Goal: Communication & Community: Answer question/provide support

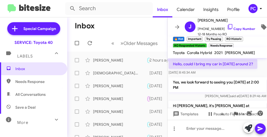
scroll to position [1005, 0]
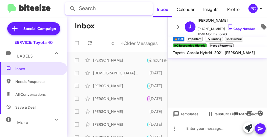
click at [125, 13] on input "text" at bounding box center [109, 8] width 88 height 13
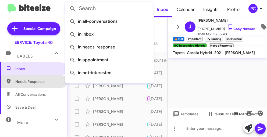
click at [37, 81] on span "Needs Response" at bounding box center [38, 81] width 46 height 5
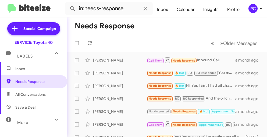
click at [36, 92] on span "All Conversations" at bounding box center [30, 94] width 30 height 5
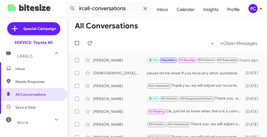
click at [36, 109] on span "Save a Deal" at bounding box center [33, 107] width 67 height 13
type input "in:not-interested"
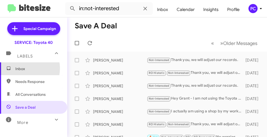
click at [23, 68] on span "Inbox" at bounding box center [38, 68] width 46 height 5
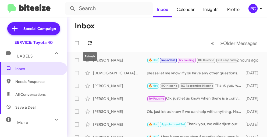
click at [90, 42] on icon at bounding box center [89, 43] width 6 height 6
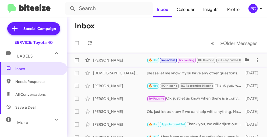
click at [132, 61] on div "[PERSON_NAME]" at bounding box center [120, 60] width 54 height 5
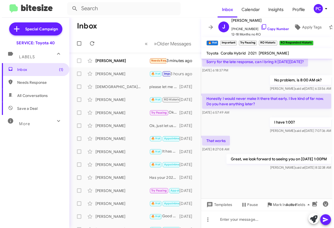
scroll to position [283, 0]
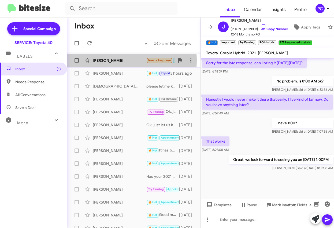
click at [117, 60] on div "[PERSON_NAME]" at bounding box center [120, 60] width 54 height 5
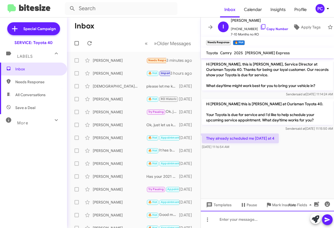
click at [214, 137] on div at bounding box center [267, 219] width 133 height 17
click at [266, 137] on icon at bounding box center [327, 219] width 5 height 5
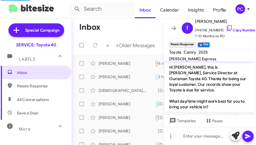
scroll to position [112, 0]
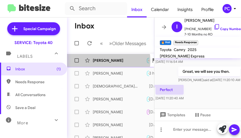
click at [104, 63] on div "[PERSON_NAME]" at bounding box center [120, 60] width 54 height 5
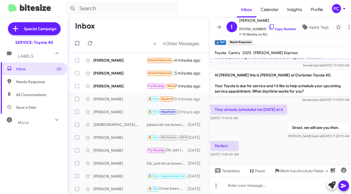
scroll to position [30, 0]
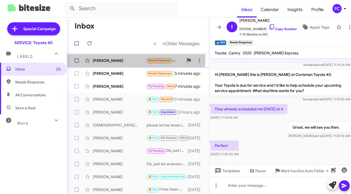
click at [127, 58] on div "[PERSON_NAME]" at bounding box center [120, 60] width 54 height 5
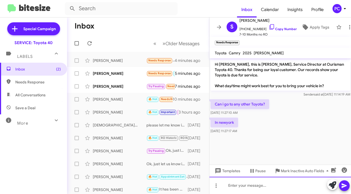
click at [224, 137] on div at bounding box center [281, 184] width 142 height 17
click at [266, 137] on icon at bounding box center [344, 185] width 5 height 5
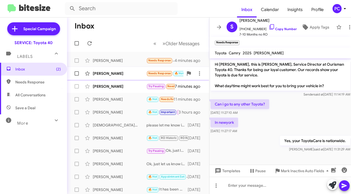
click at [130, 72] on div "[PERSON_NAME]" at bounding box center [120, 73] width 54 height 5
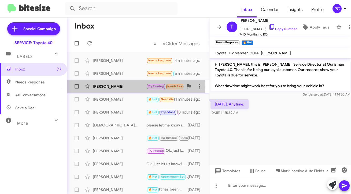
click at [128, 84] on div "[PERSON_NAME]" at bounding box center [120, 85] width 54 height 5
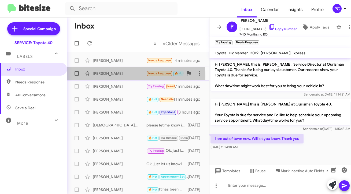
click at [127, 76] on div "[PERSON_NAME]" at bounding box center [120, 73] width 54 height 5
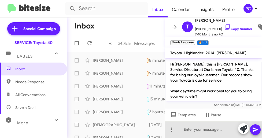
click at [192, 129] on div at bounding box center [213, 129] width 97 height 17
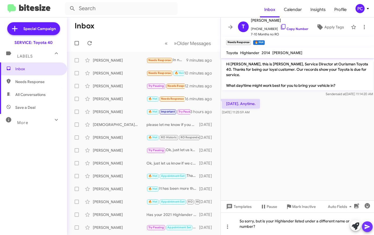
click at [266, 137] on icon at bounding box center [367, 227] width 6 height 6
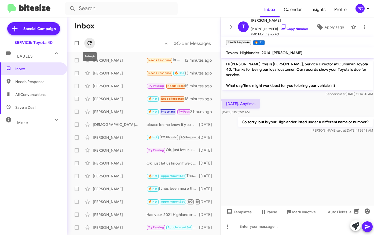
click at [89, 43] on icon at bounding box center [89, 43] width 6 height 6
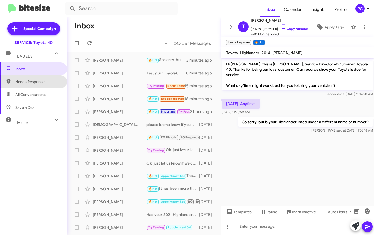
click at [38, 80] on span "Needs Response" at bounding box center [38, 81] width 46 height 5
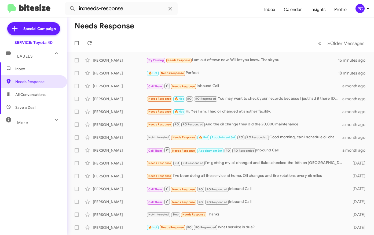
click at [40, 97] on span "All Conversations" at bounding box center [30, 94] width 30 height 5
type input "in:all-conversations"
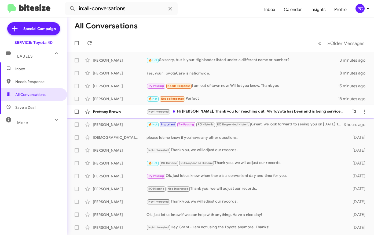
click at [124, 113] on div "Prettany Brown" at bounding box center [120, 111] width 54 height 5
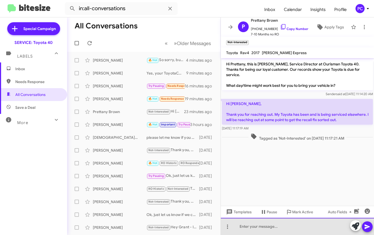
click at [238, 137] on div at bounding box center [297, 226] width 153 height 17
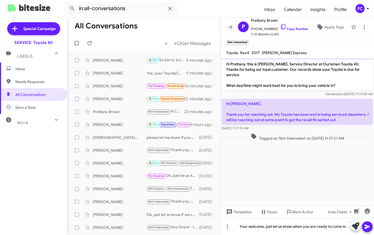
click at [266, 137] on icon at bounding box center [367, 227] width 5 height 5
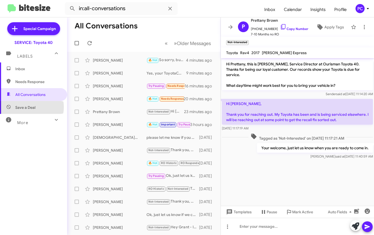
click at [29, 107] on span "Save a Deal" at bounding box center [25, 107] width 20 height 5
type input "in:not-interested"
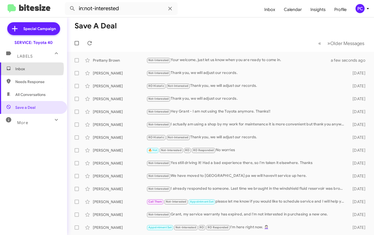
click at [31, 68] on span "Inbox" at bounding box center [38, 68] width 46 height 5
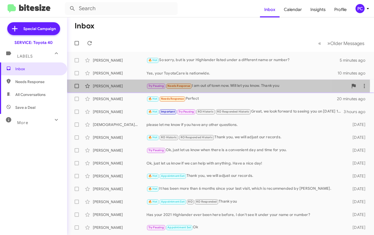
click at [112, 85] on div "[PERSON_NAME]" at bounding box center [120, 85] width 54 height 5
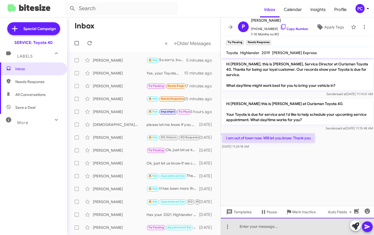
click at [240, 137] on div at bounding box center [297, 226] width 153 height 17
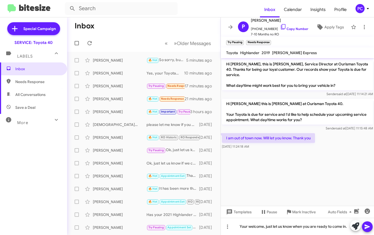
click at [266, 137] on icon at bounding box center [367, 227] width 6 height 6
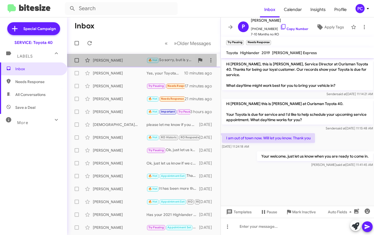
click at [103, 60] on div "[PERSON_NAME]" at bounding box center [120, 60] width 54 height 5
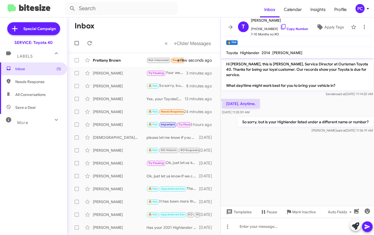
click at [266, 137] on cdk-virtual-scroll-viewport "Hi [PERSON_NAME], this is [PERSON_NAME], Service Director at Ourisman Toyota 40…" at bounding box center [297, 132] width 153 height 148
click at [111, 60] on div "Prettany Brown" at bounding box center [120, 60] width 54 height 5
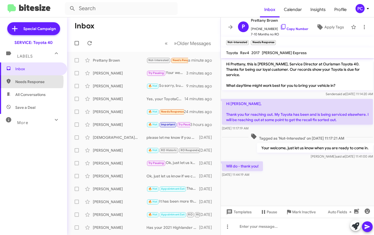
click at [23, 81] on span "Needs Response" at bounding box center [38, 81] width 46 height 5
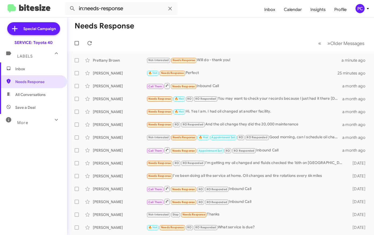
click at [25, 93] on span "All Conversations" at bounding box center [30, 94] width 30 height 5
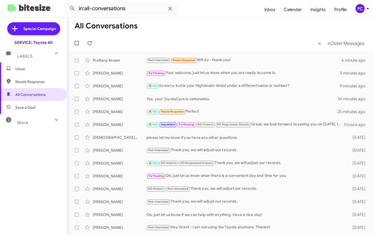
click at [27, 109] on span "Save a Deal" at bounding box center [25, 107] width 20 height 5
type input "in:not-interested"
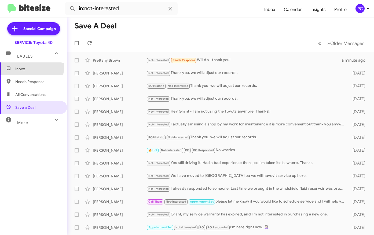
click at [24, 66] on span "Inbox" at bounding box center [38, 68] width 46 height 5
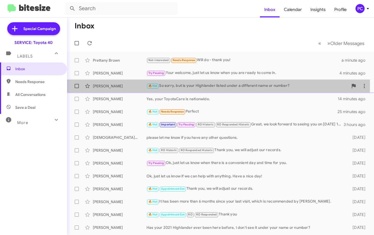
click at [114, 86] on div "[PERSON_NAME]" at bounding box center [120, 85] width 54 height 5
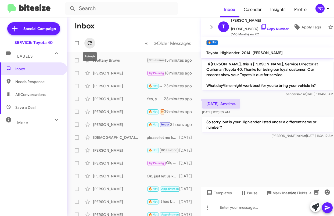
click at [87, 43] on icon at bounding box center [89, 43] width 6 height 6
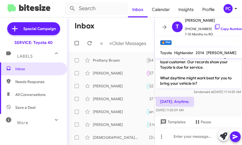
scroll to position [39, 0]
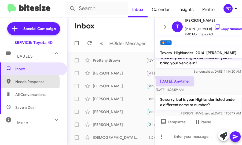
click at [26, 82] on span "Needs Response" at bounding box center [38, 81] width 46 height 5
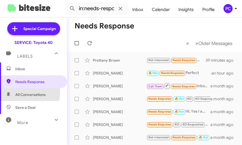
click at [27, 93] on span "All Conversations" at bounding box center [30, 94] width 30 height 5
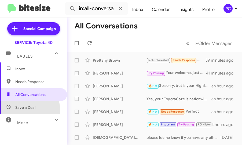
click at [26, 110] on span "Save a Deal" at bounding box center [25, 107] width 20 height 5
type input "in:not-interested"
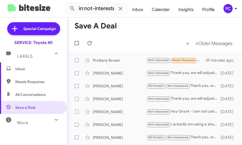
click at [24, 69] on span "Inbox" at bounding box center [38, 68] width 46 height 5
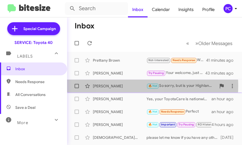
click at [133, 86] on div "[PERSON_NAME]" at bounding box center [120, 85] width 54 height 5
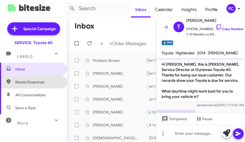
click at [36, 80] on span "Needs Response" at bounding box center [38, 81] width 46 height 5
type input "in:needs-response"
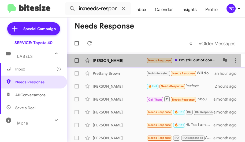
click at [106, 61] on div "[PERSON_NAME]" at bounding box center [120, 60] width 54 height 5
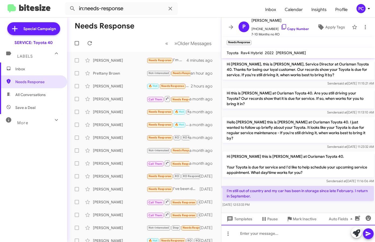
click at [241, 137] on div at bounding box center [298, 233] width 154 height 17
click at [266, 137] on icon at bounding box center [367, 234] width 5 height 5
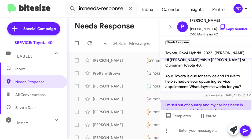
scroll to position [173, 0]
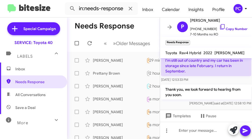
click at [18, 69] on span "Inbox" at bounding box center [38, 68] width 46 height 5
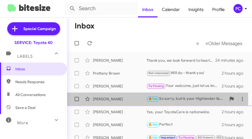
click at [109, 99] on div "[PERSON_NAME]" at bounding box center [120, 98] width 54 height 5
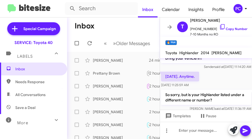
scroll to position [45, 0]
